Goal: Entertainment & Leisure: Consume media (video, audio)

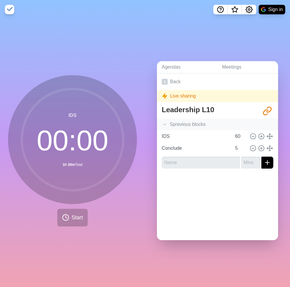
click at [166, 125] on icon at bounding box center [165, 125] width 6 height 6
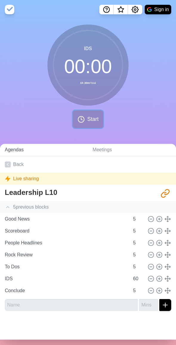
drag, startPoint x: 88, startPoint y: 117, endPoint x: 78, endPoint y: 156, distance: 40.5
click at [88, 117] on span "Start" at bounding box center [92, 119] width 11 height 8
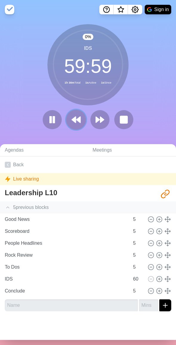
click at [77, 118] on icon at bounding box center [76, 120] width 10 height 10
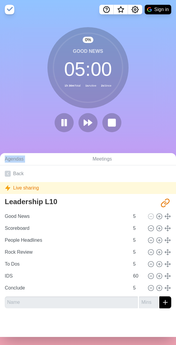
click at [77, 118] on div at bounding box center [88, 122] width 72 height 19
click at [65, 123] on rect at bounding box center [66, 122] width 2 height 7
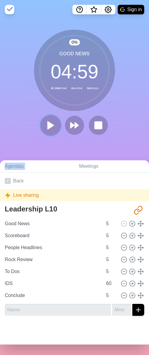
click at [53, 126] on icon at bounding box center [51, 125] width 10 height 10
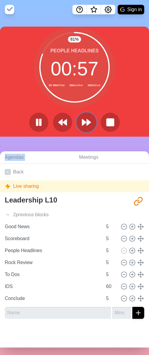
click at [89, 124] on polygon at bounding box center [89, 122] width 4 height 6
click at [86, 123] on icon at bounding box center [87, 122] width 10 height 10
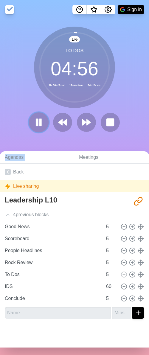
click at [35, 118] on icon at bounding box center [39, 122] width 10 height 10
click at [35, 121] on icon at bounding box center [39, 122] width 10 height 10
